Goal: Task Accomplishment & Management: Use online tool/utility

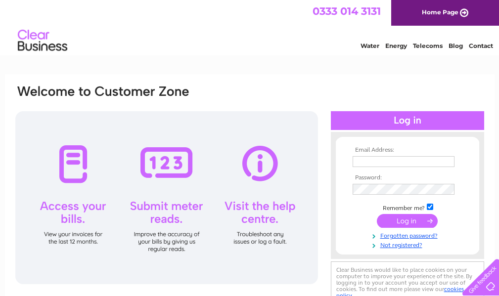
type input "[EMAIL_ADDRESS][DOMAIN_NAME]"
click at [391, 218] on input "submit" at bounding box center [407, 221] width 61 height 14
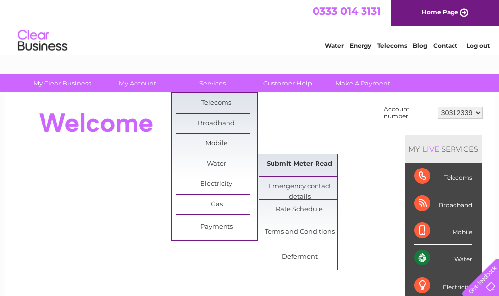
click at [268, 165] on link "Submit Meter Read" at bounding box center [300, 164] width 82 height 20
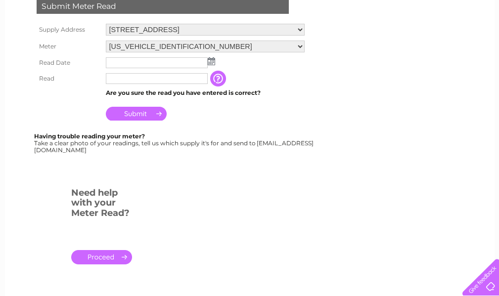
scroll to position [198, 0]
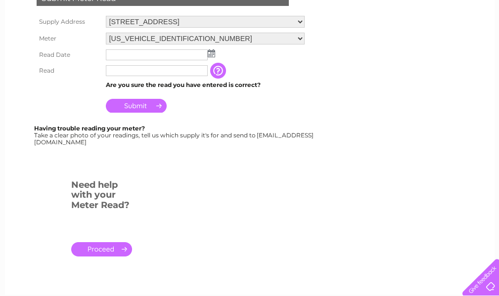
click at [214, 56] on img at bounding box center [211, 53] width 7 height 8
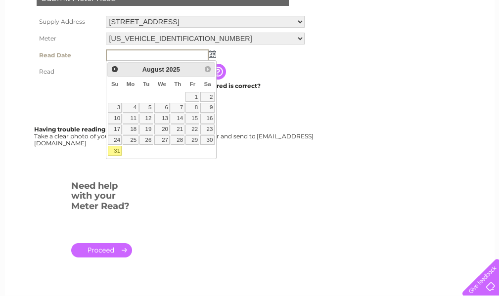
click at [116, 149] on link "31" at bounding box center [115, 151] width 14 height 10
type input "2025/08/31"
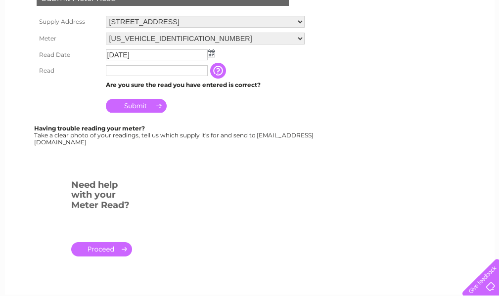
click at [124, 72] on input "text" at bounding box center [157, 70] width 102 height 11
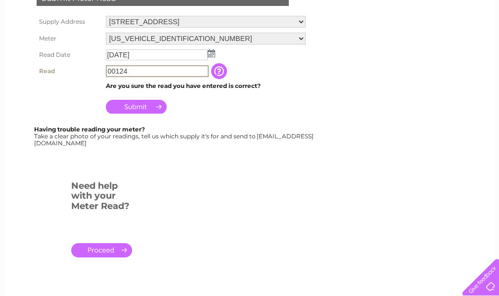
type input "00124"
click at [144, 102] on input "Submit" at bounding box center [136, 107] width 61 height 14
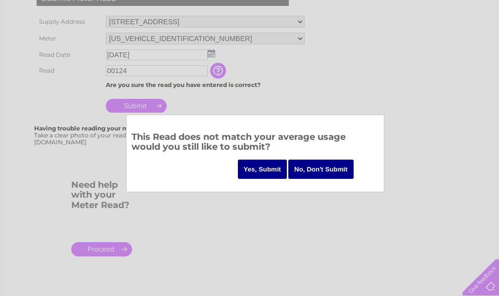
click at [261, 168] on input "Yes, Submit" at bounding box center [262, 169] width 49 height 19
